Goal: Contribute content: Add original content to the website for others to see

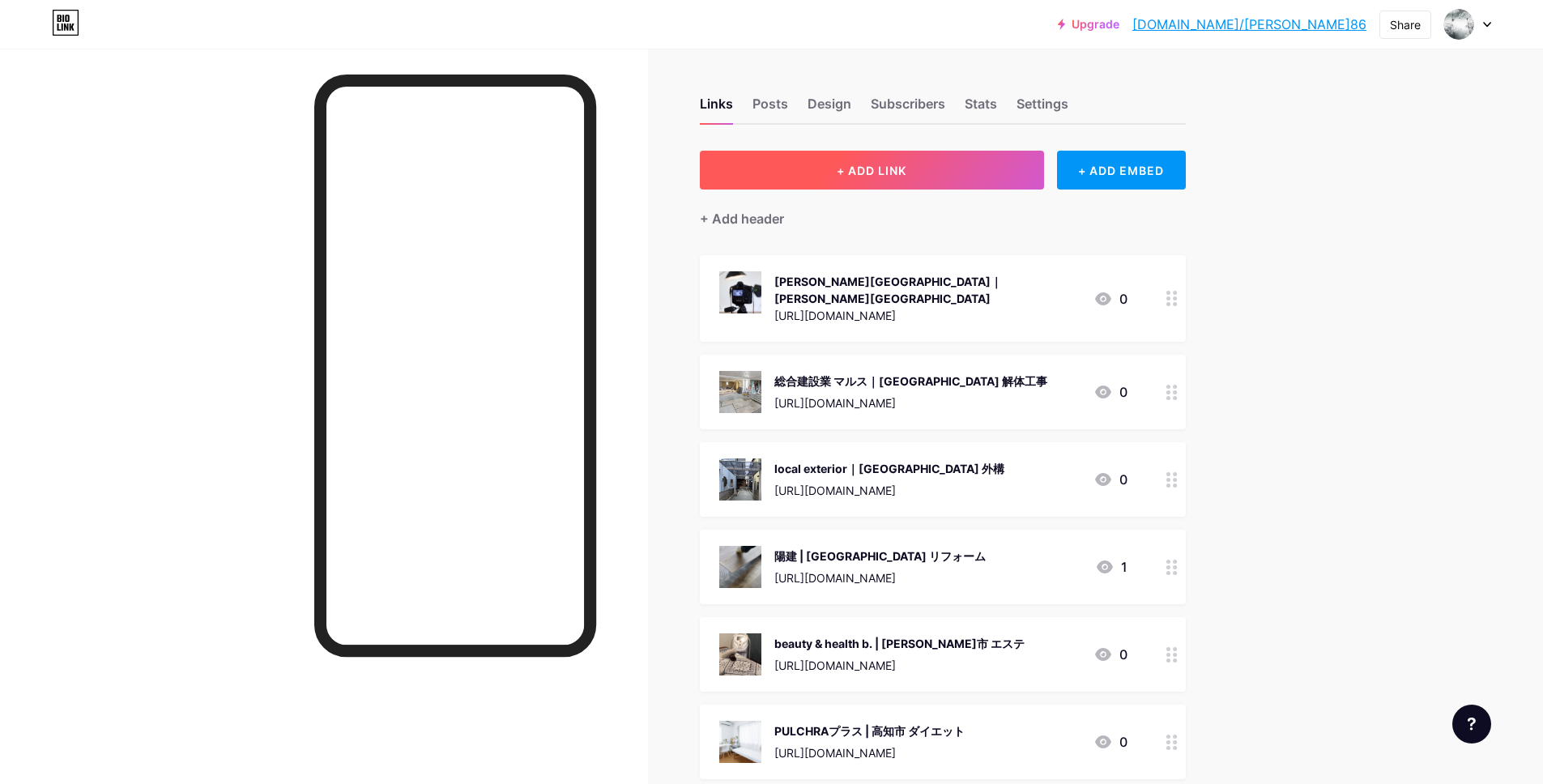
click at [892, 170] on span "+ ADD LINK" at bounding box center [871, 170] width 69 height 14
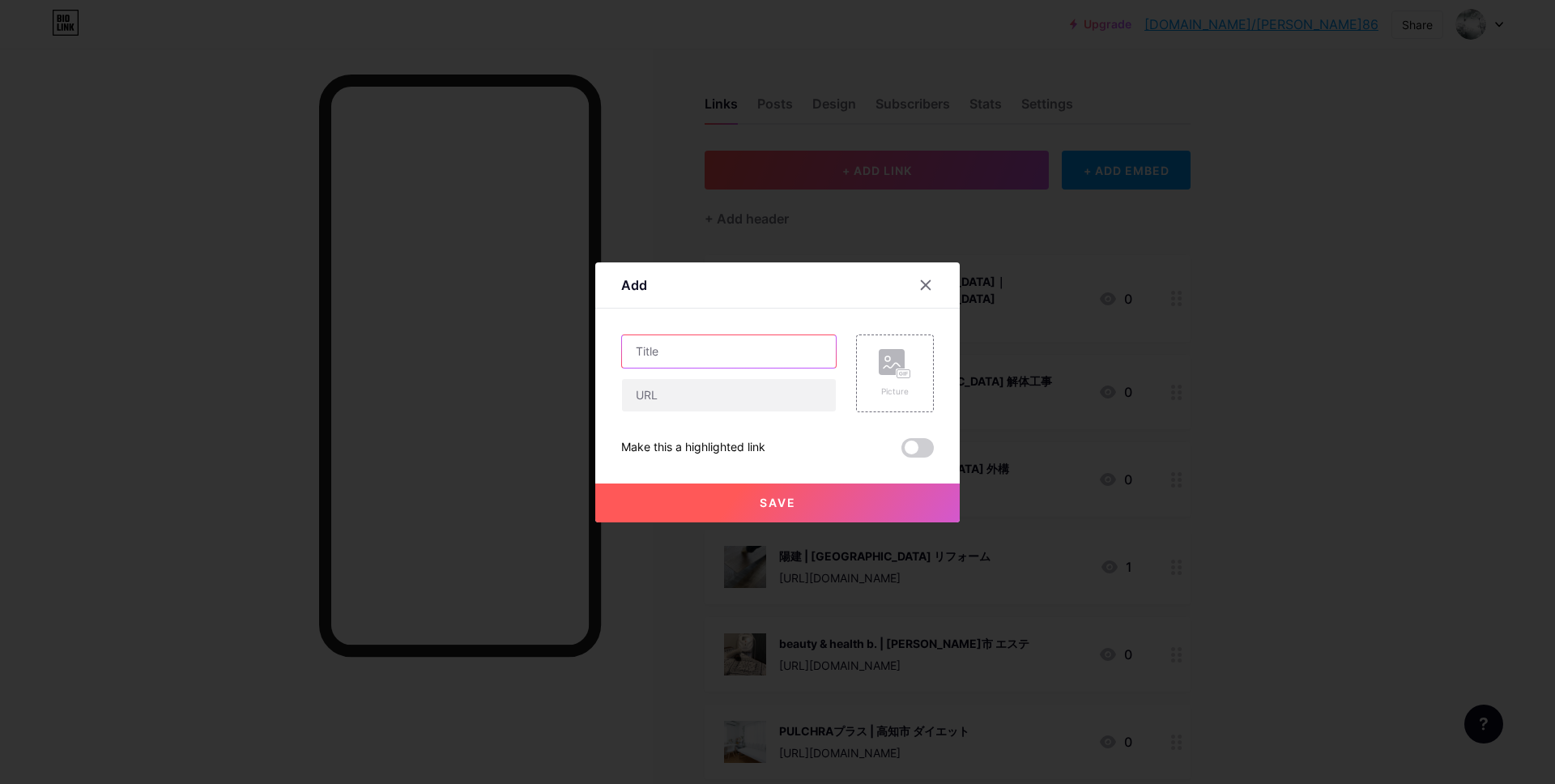
drag, startPoint x: 718, startPoint y: 355, endPoint x: 675, endPoint y: 372, distance: 46.2
click at [707, 357] on input "text" at bounding box center [729, 351] width 214 height 33
paste input "生食パン専門店 埼玉縁結 東大成 本店〜大宮 パン屋〜"
type input "生食パン専門店 埼玉縁結 東大成 本店〜大宮 パン屋〜"
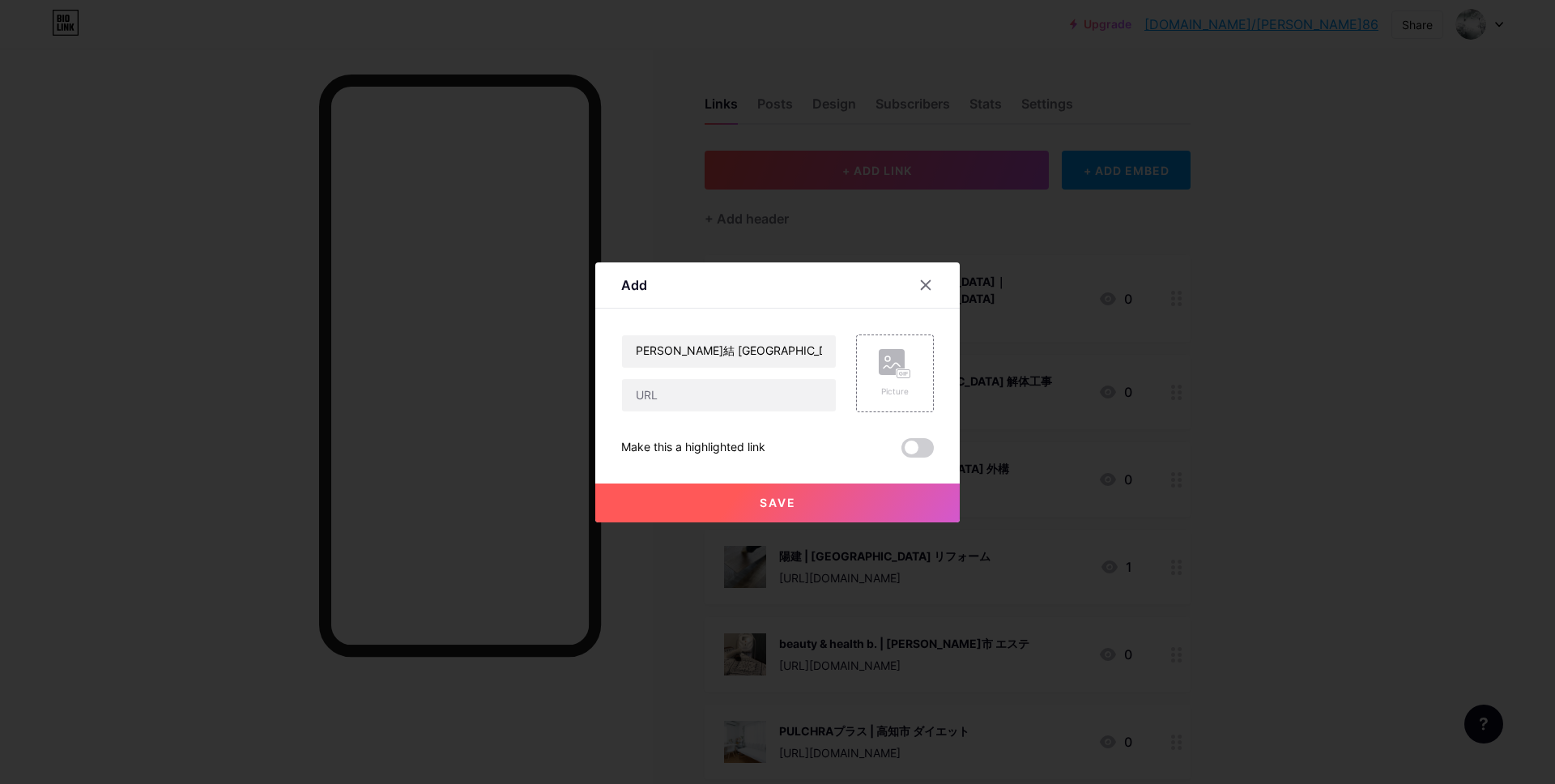
scroll to position [0, 0]
click at [745, 409] on input "text" at bounding box center [729, 395] width 214 height 33
paste input "https://maps.app.goo.gl/UMfuG7UTzeC7NU4B7"
type input "https://maps.app.goo.gl/UMfuG7UTzeC7NU4B7"
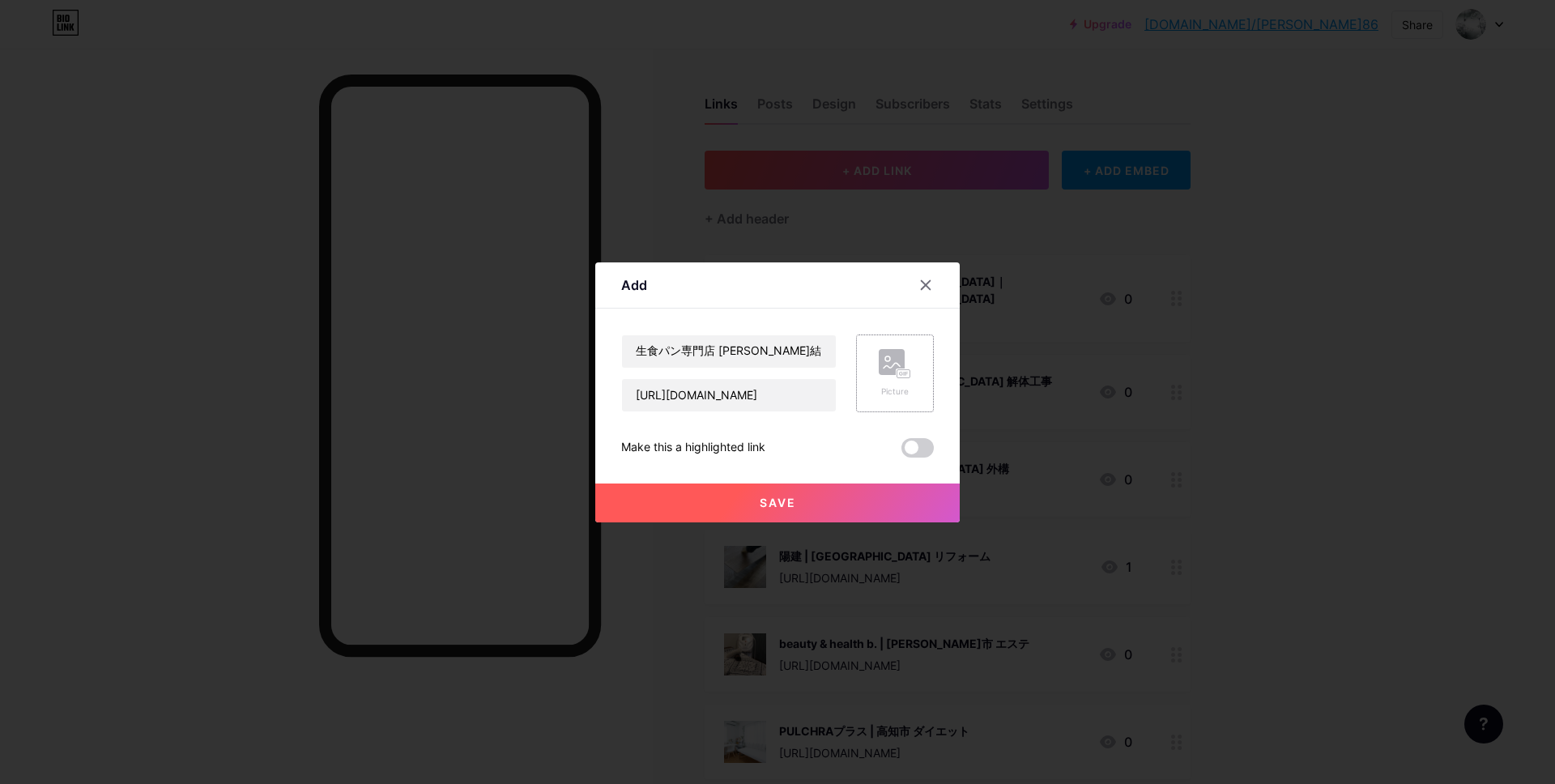
click at [881, 373] on rect at bounding box center [892, 362] width 26 height 26
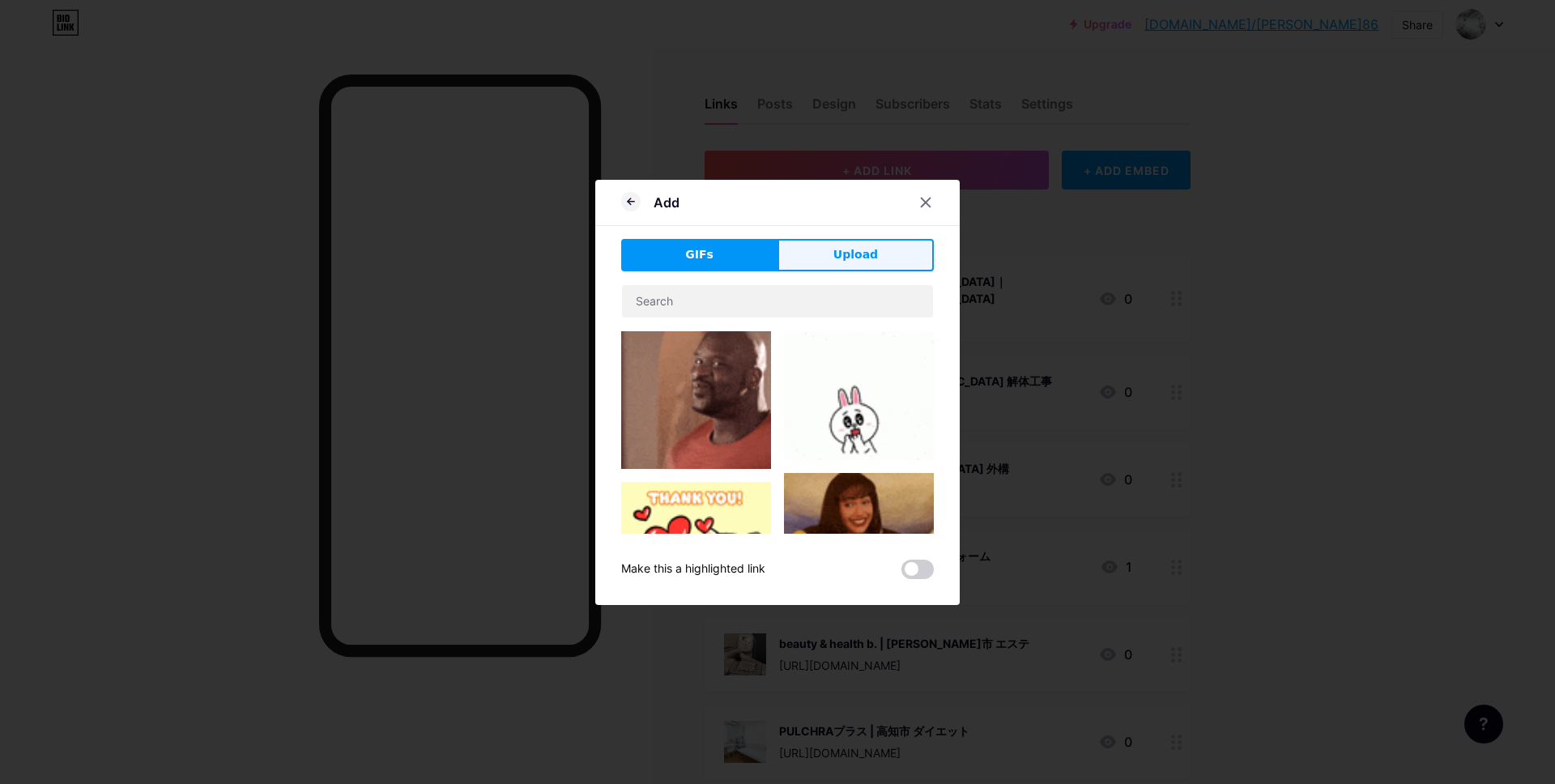
click at [865, 268] on button "Upload" at bounding box center [855, 255] width 156 height 33
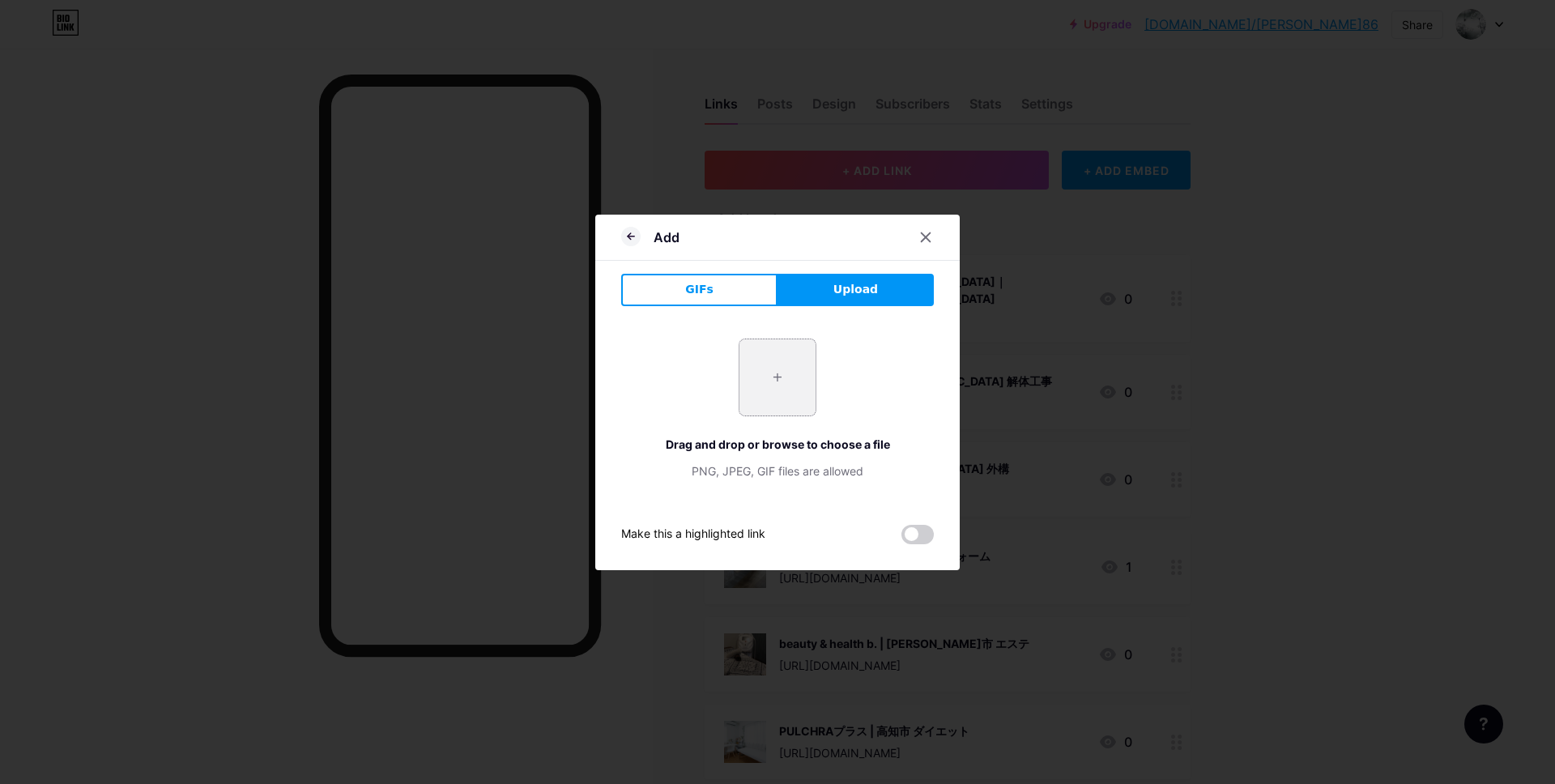
click at [779, 397] on input "file" at bounding box center [777, 377] width 76 height 76
type input "C:\fakepath\スクリーンショット 2025-09-18 11.22.44.jpg"
click at [925, 235] on icon at bounding box center [926, 237] width 13 height 13
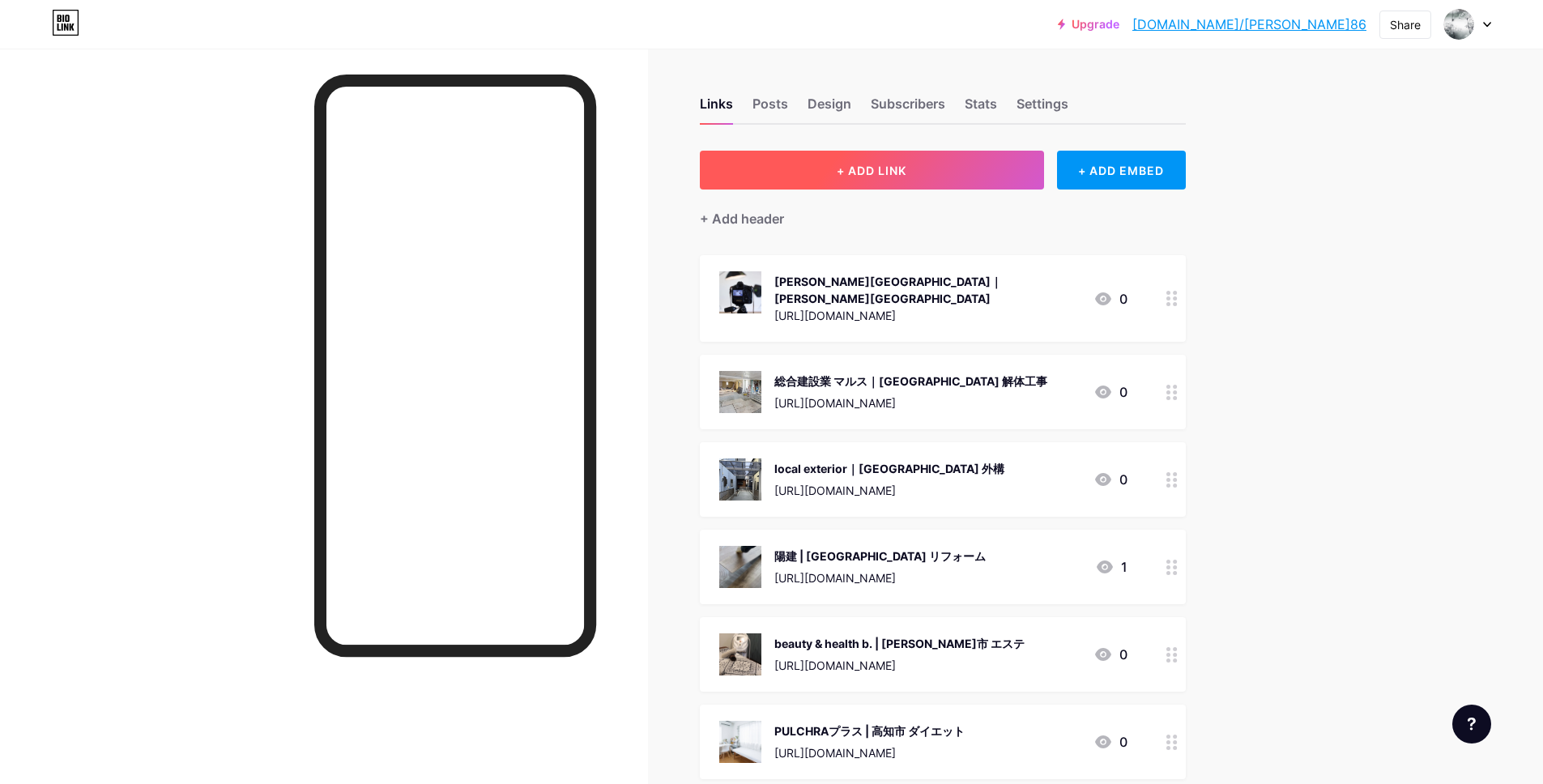
click at [851, 167] on span "+ ADD LINK" at bounding box center [871, 170] width 69 height 14
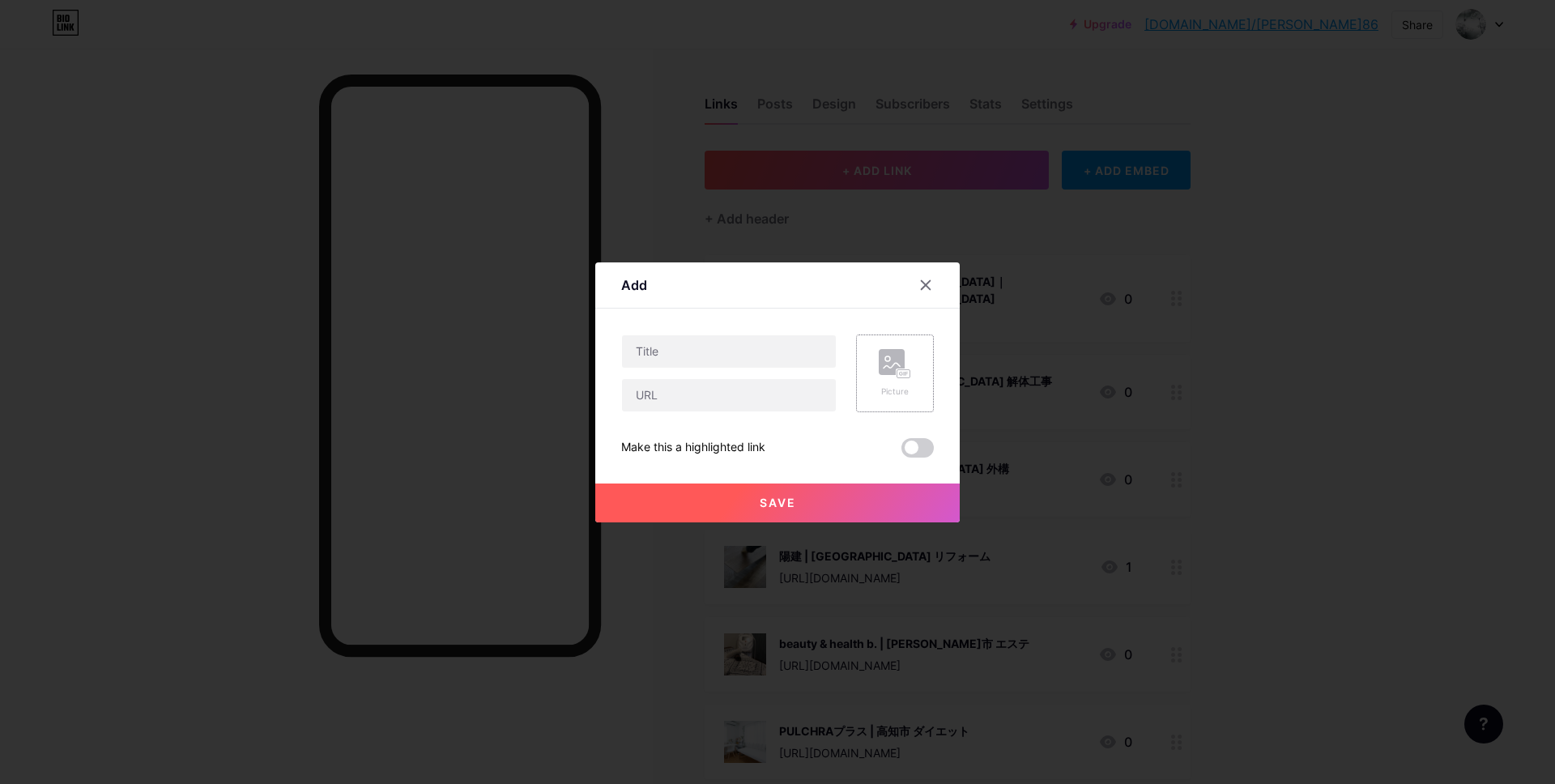
click at [875, 373] on div "Picture" at bounding box center [895, 373] width 78 height 78
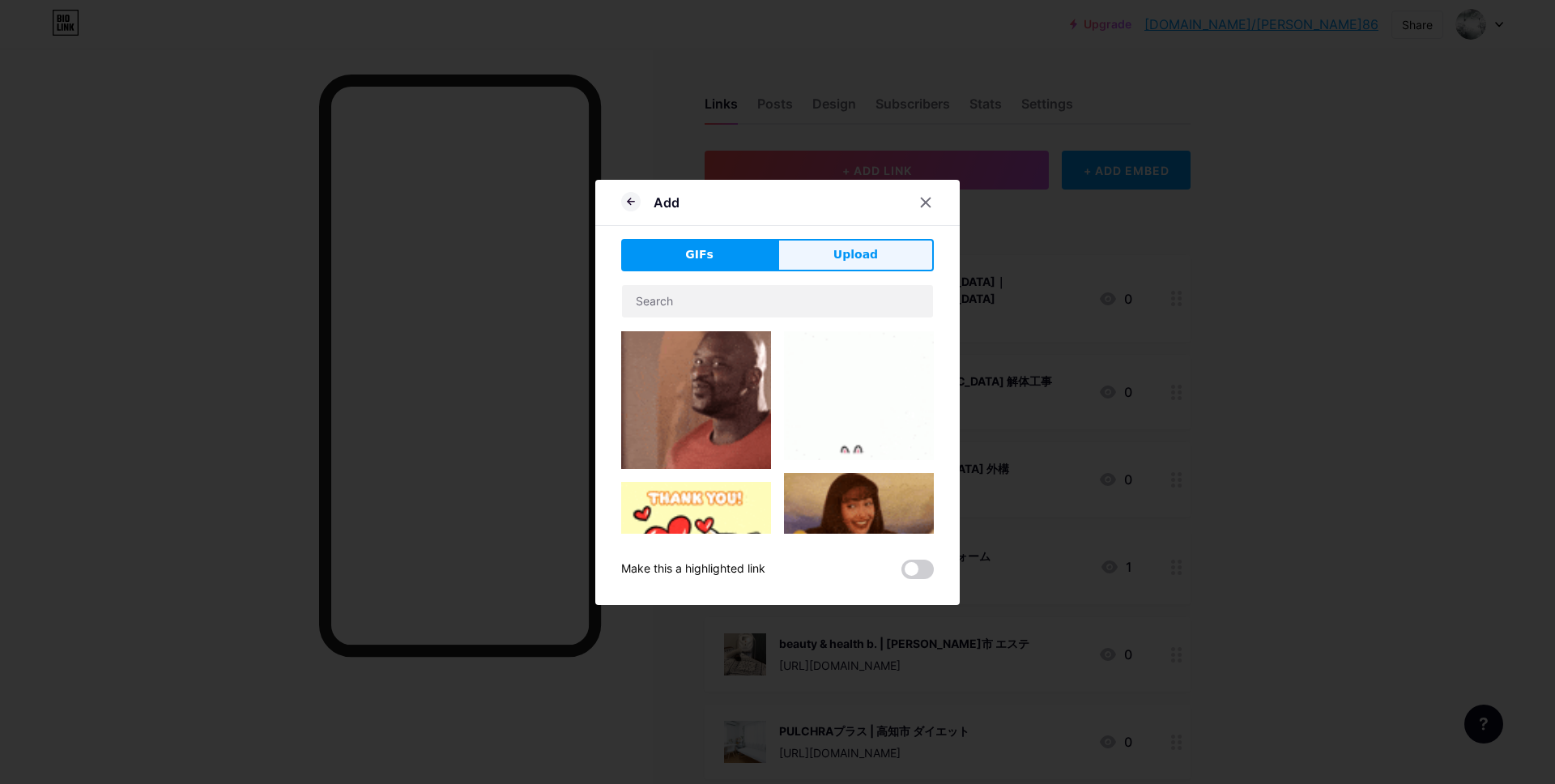
click at [826, 256] on button "Upload" at bounding box center [855, 255] width 156 height 33
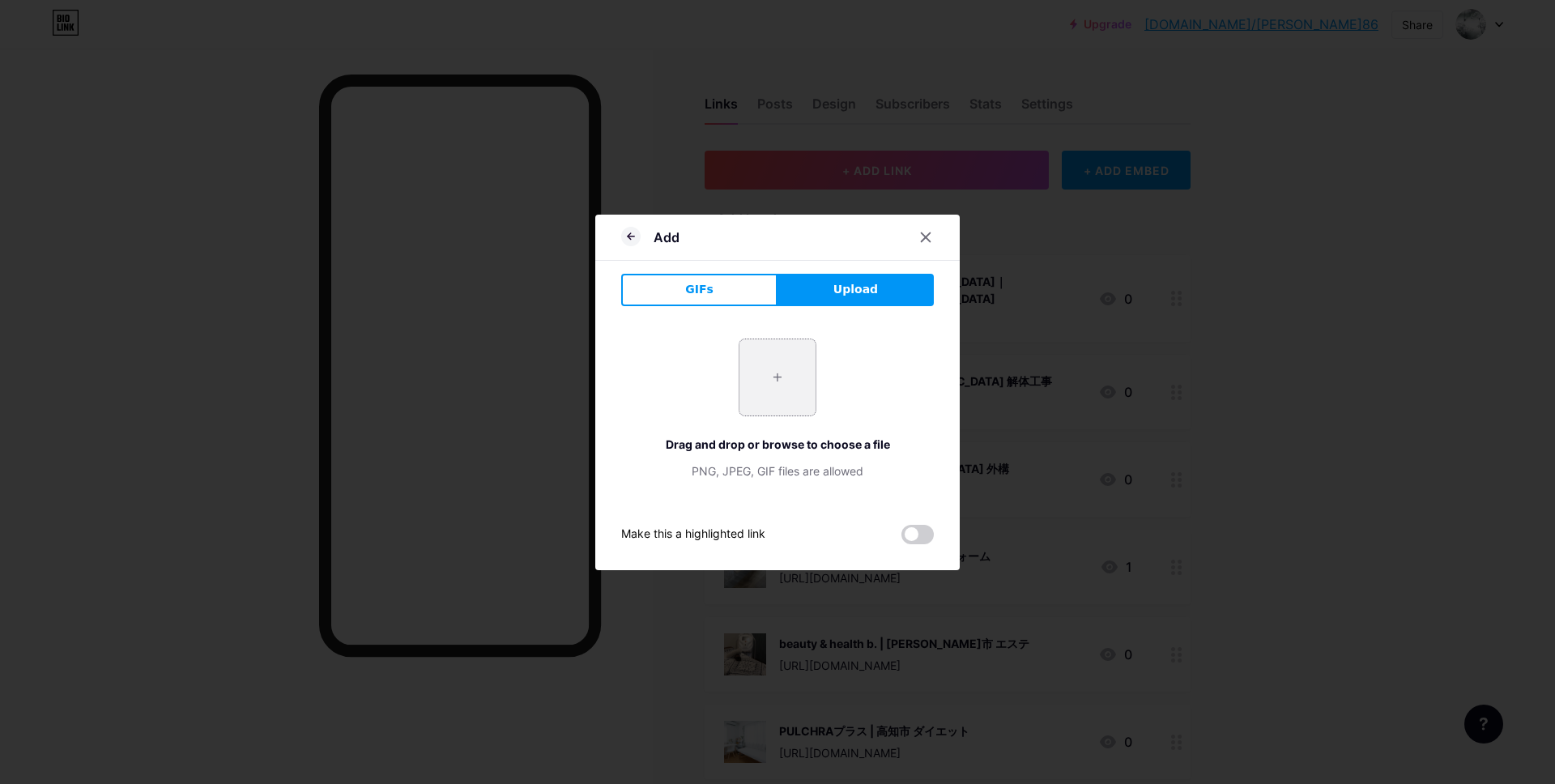
click at [782, 389] on input "file" at bounding box center [777, 377] width 76 height 76
type input "C:\fakepath\スクリーンショット 2025-09-18 11.22.44.jpg"
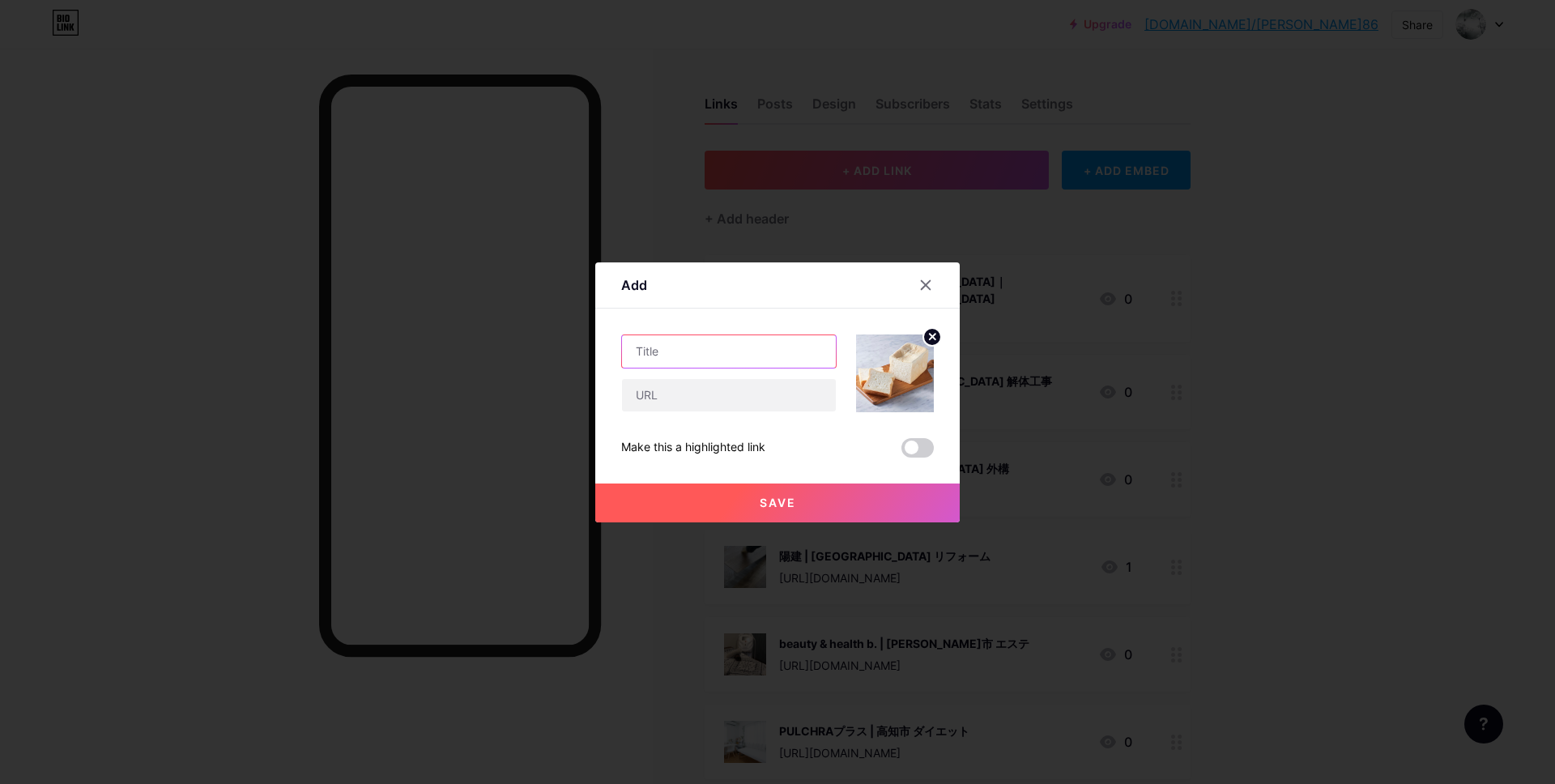
click at [693, 362] on input "text" at bounding box center [729, 351] width 214 height 33
paste input "生食パン専門店 埼玉縁結 東大成 本店〜大宮 パン屋〜"
type input "生食パン専門店 埼玉縁結 東大成 本店〜大宮 パン屋〜"
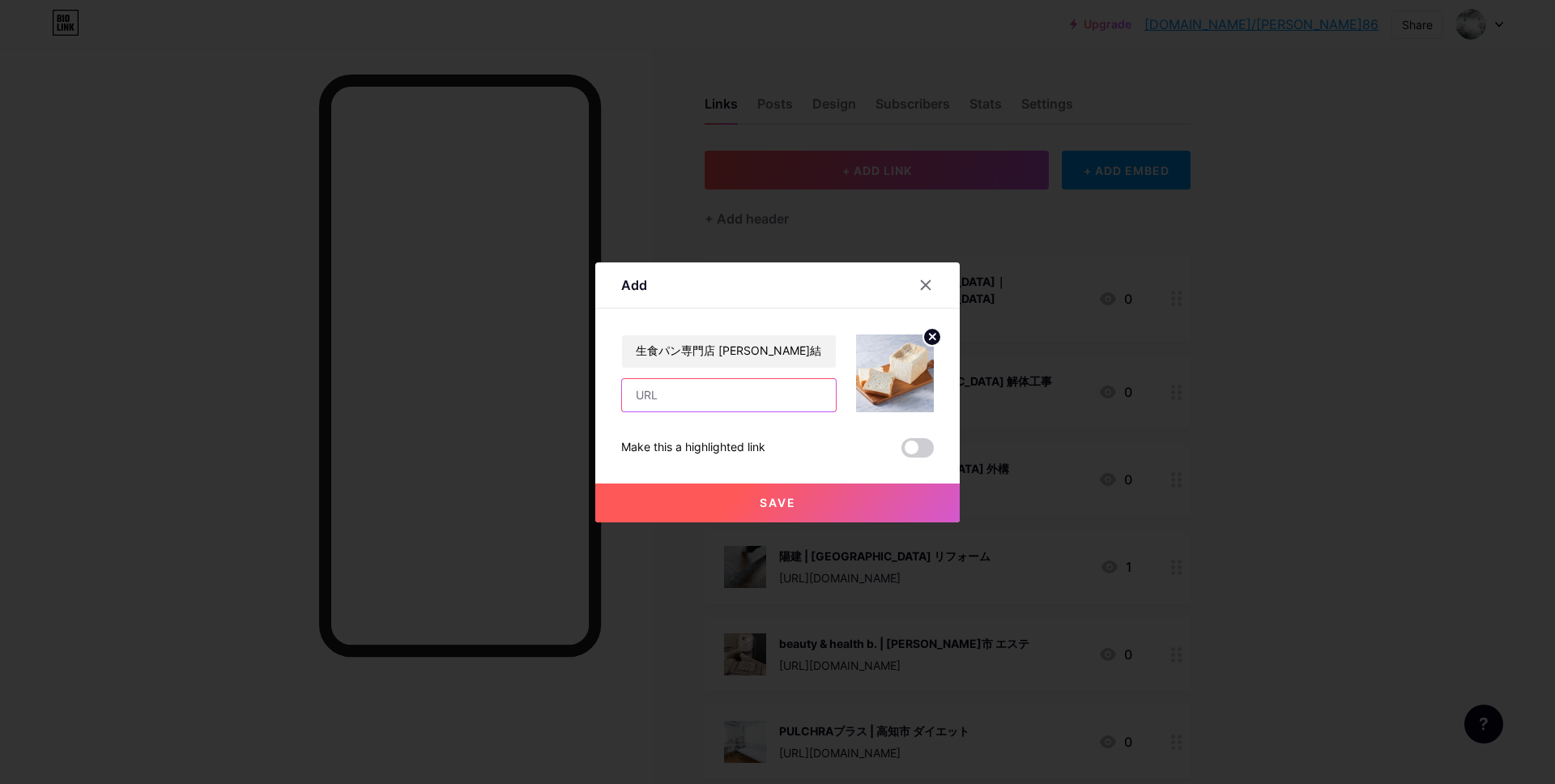
click at [687, 402] on input "text" at bounding box center [729, 395] width 214 height 33
paste input "https://maps.app.goo.gl/UMfuG7UTzeC7NU4B7"
type input "https://maps.app.goo.gl/UMfuG7UTzeC7NU4B7"
click at [773, 511] on button "Save" at bounding box center [777, 502] width 364 height 38
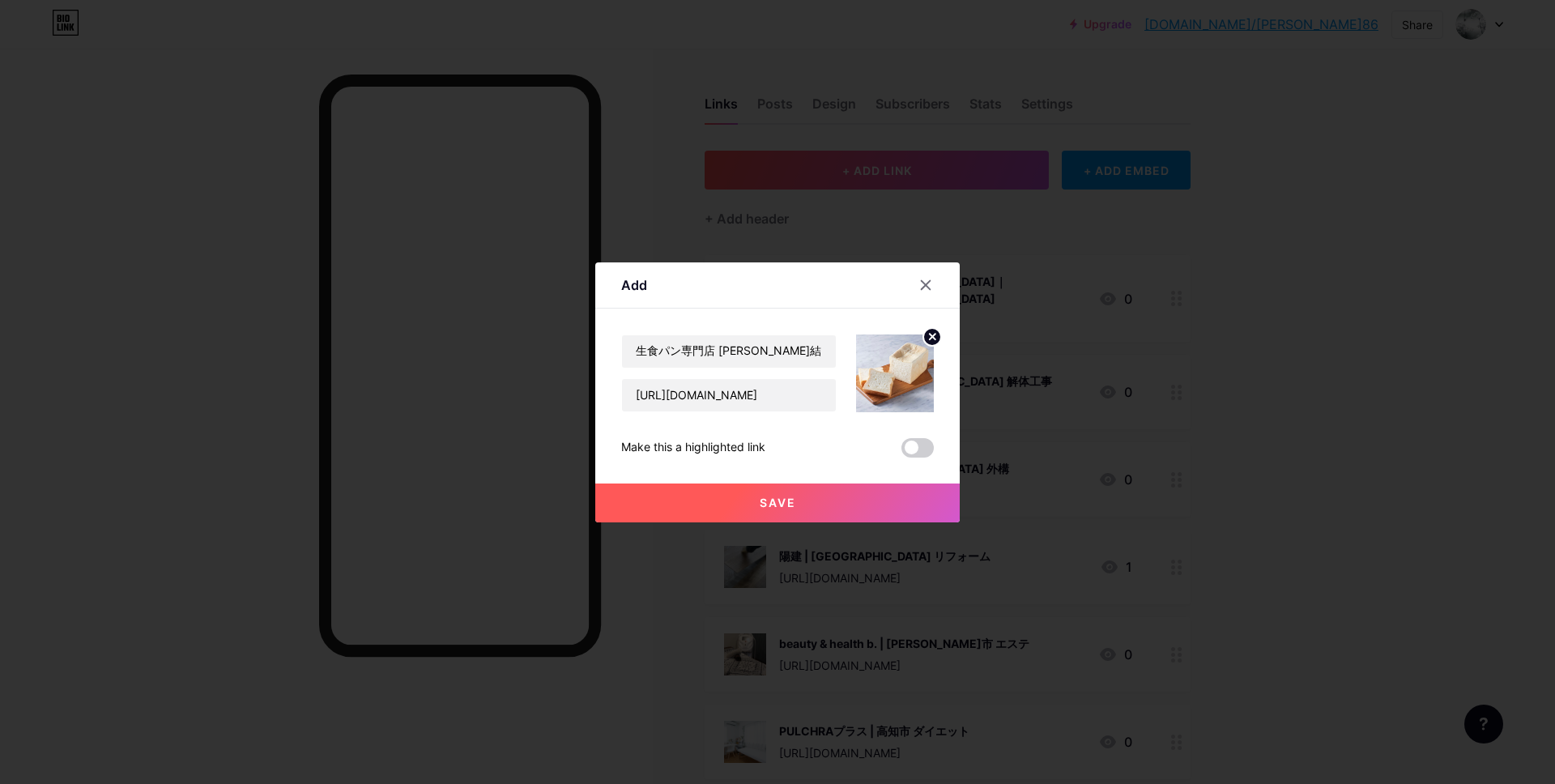
scroll to position [0, 0]
